Goal: Check status

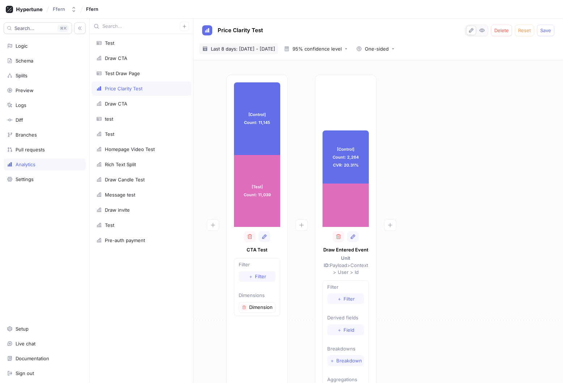
click at [275, 50] on span "Last 8 days: [DATE] - [DATE]" at bounding box center [243, 48] width 64 height 7
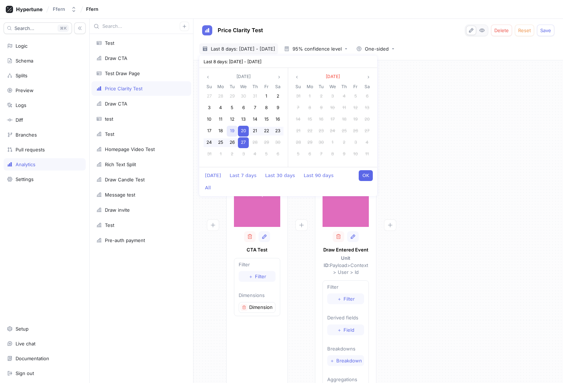
click at [235, 129] on div "19" at bounding box center [232, 131] width 11 height 11
click at [245, 141] on span "27" at bounding box center [243, 141] width 5 height 5
click at [365, 175] on button "OK" at bounding box center [366, 175] width 14 height 11
type textarea "x"
type input "[DATE] ~ [DATE]"
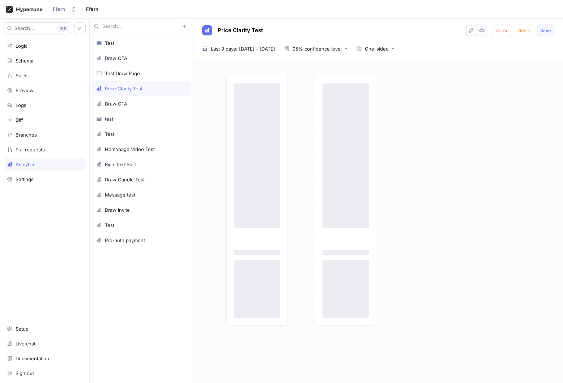
click at [546, 30] on span "Save" at bounding box center [545, 30] width 11 height 4
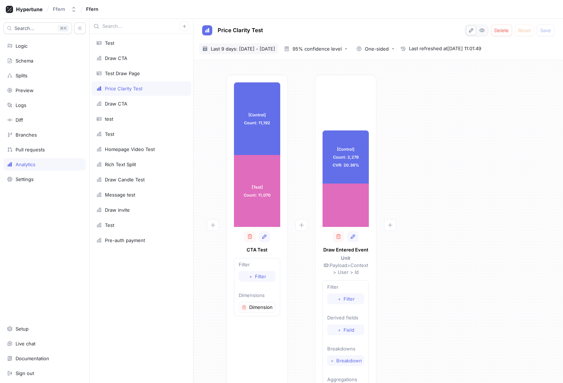
click at [265, 47] on span "Last 9 days: [DATE] - [DATE]" at bounding box center [243, 48] width 64 height 7
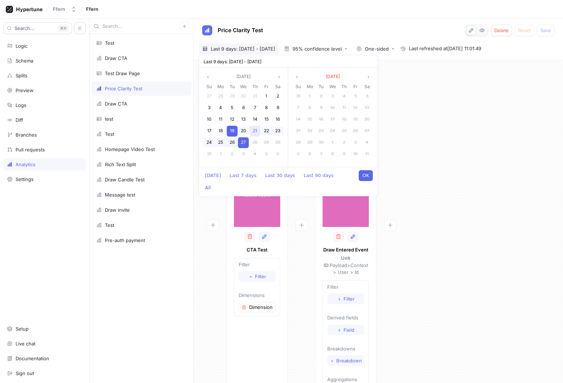
click at [255, 131] on span "21" at bounding box center [255, 130] width 4 height 5
click at [242, 142] on span "27" at bounding box center [243, 141] width 5 height 5
click at [364, 174] on button "OK" at bounding box center [366, 175] width 14 height 11
type textarea "x"
type input "[DATE] ~ [DATE]"
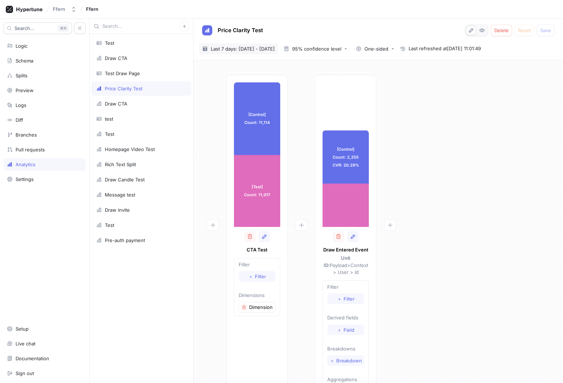
click at [275, 50] on span "Last 7 days: [DATE] - [DATE]" at bounding box center [243, 48] width 64 height 7
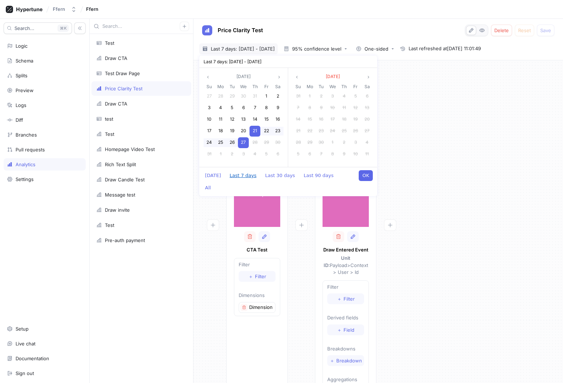
click at [238, 177] on button "Last 7 days" at bounding box center [243, 175] width 34 height 11
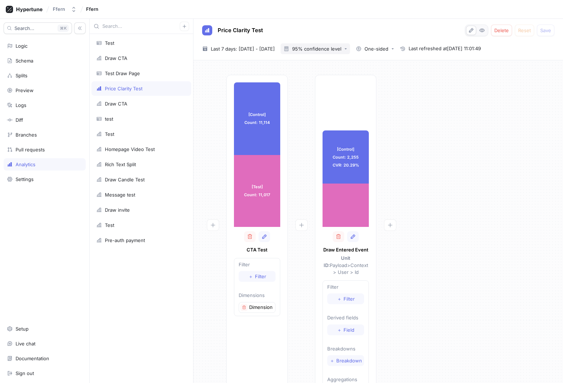
click at [341, 51] on div "95% confidence level" at bounding box center [316, 49] width 49 height 5
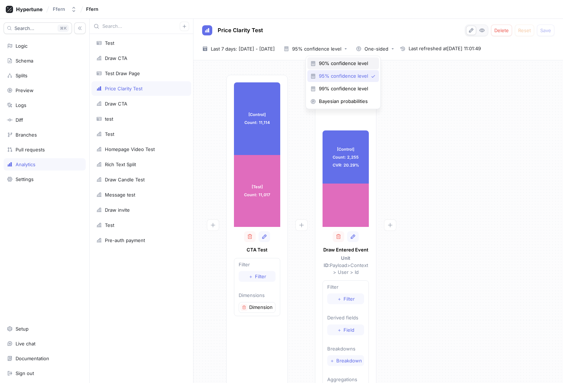
click at [343, 64] on span "90% confidence level" at bounding box center [345, 63] width 53 height 6
click at [388, 50] on div "One-sided" at bounding box center [376, 49] width 24 height 5
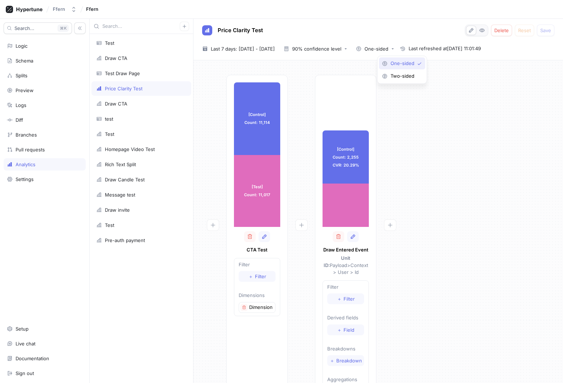
click at [299, 143] on div at bounding box center [301, 243] width 27 height 336
click at [388, 47] on div "One-sided" at bounding box center [376, 49] width 24 height 5
click at [399, 78] on span "Two-sided" at bounding box center [404, 76] width 28 height 6
type textarea "x"
